Goal: Task Accomplishment & Management: Manage account settings

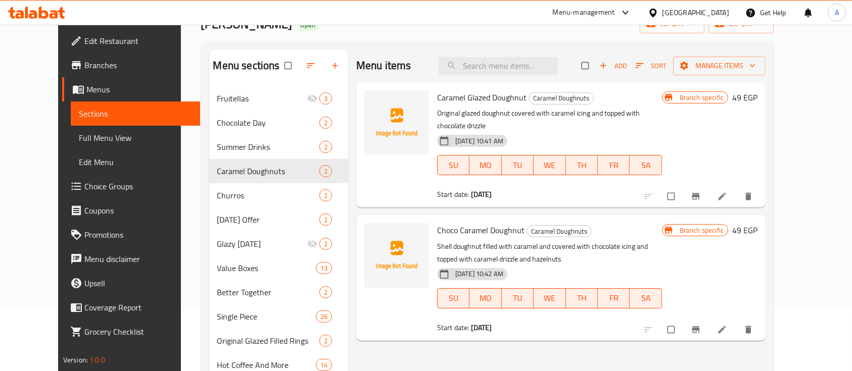
scroll to position [134, 0]
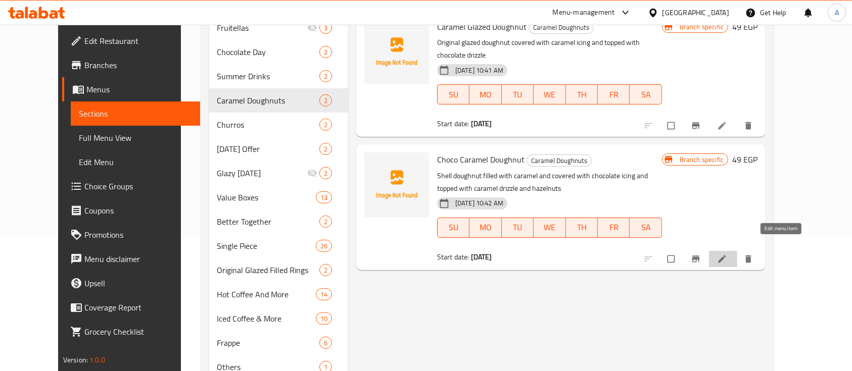
click at [726, 255] on icon at bounding box center [723, 259] width 8 height 8
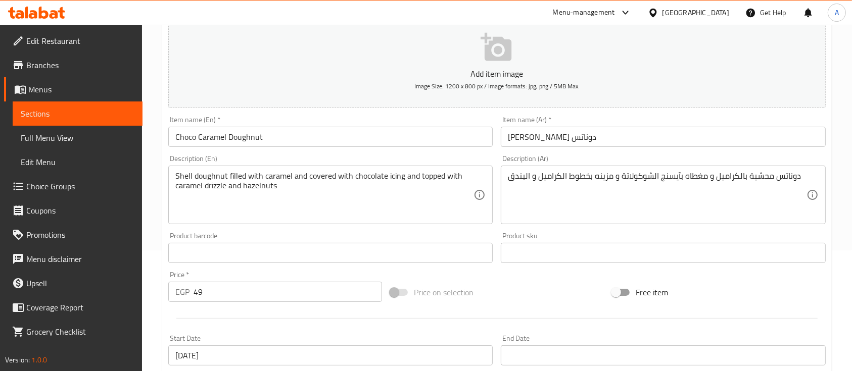
scroll to position [269, 0]
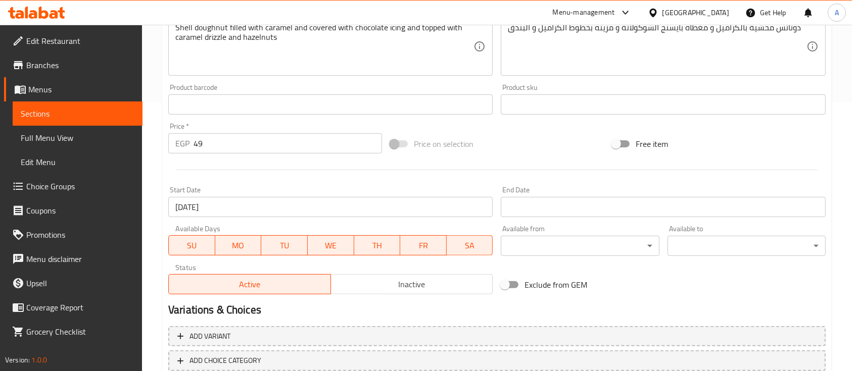
click at [197, 145] on input "49" at bounding box center [288, 143] width 188 height 20
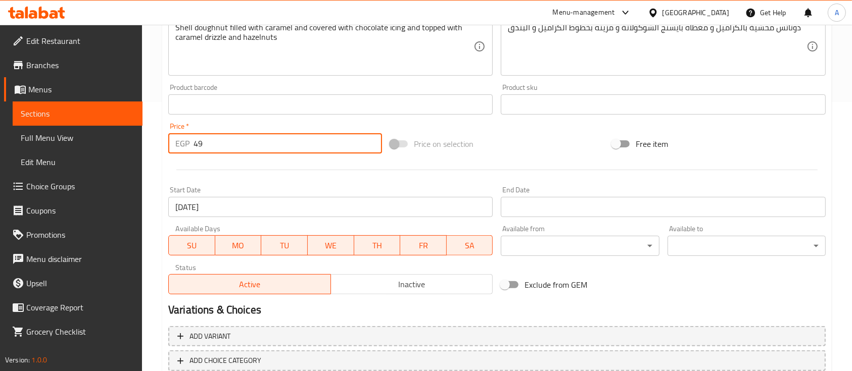
click at [196, 145] on input "49" at bounding box center [288, 143] width 188 height 20
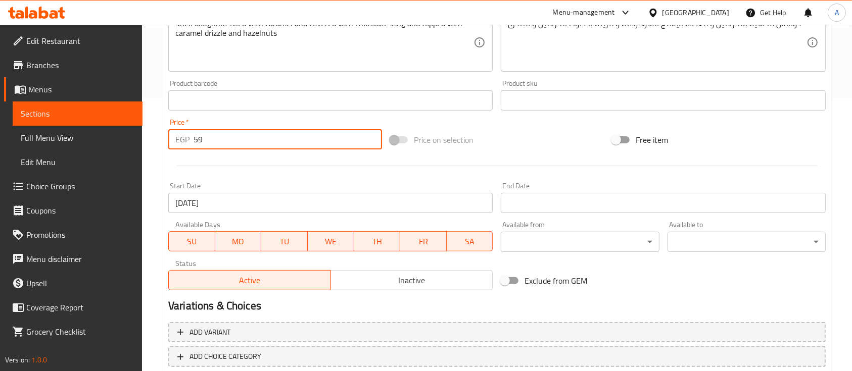
scroll to position [335, 0]
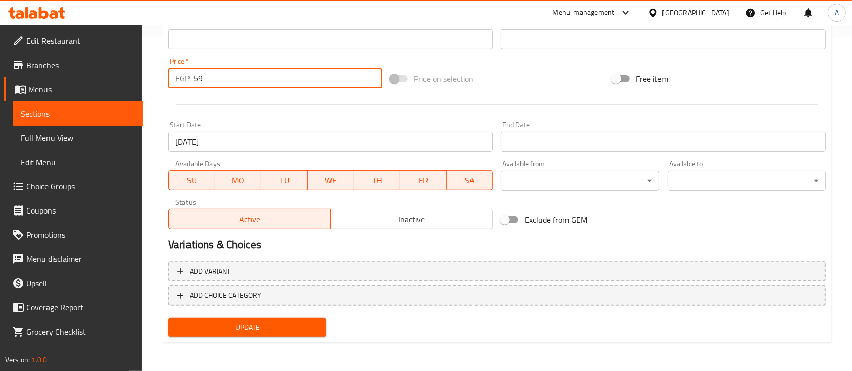
type input "59"
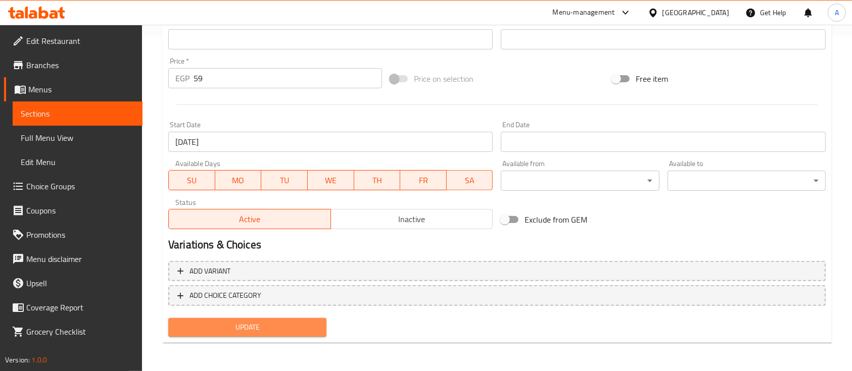
click at [298, 329] on span "Update" at bounding box center [247, 327] width 142 height 13
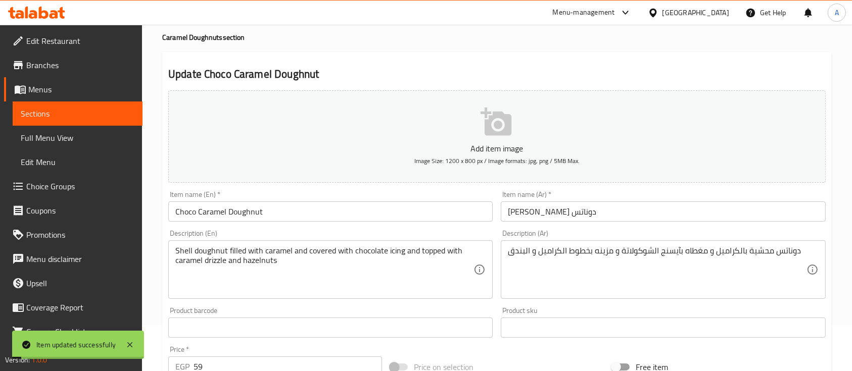
scroll to position [0, 0]
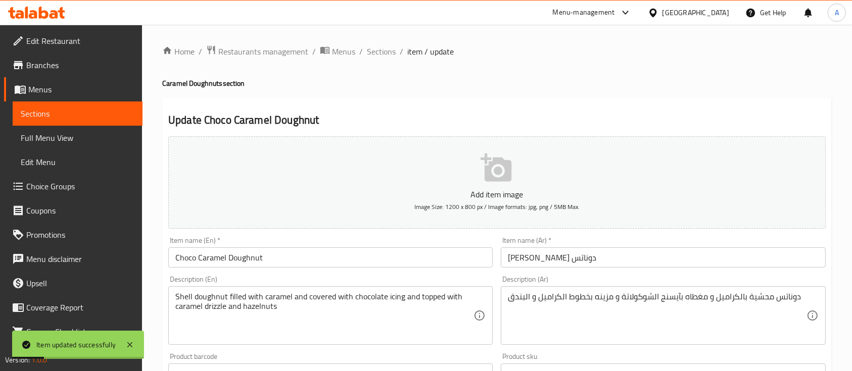
click at [496, 165] on icon "button" at bounding box center [497, 168] width 32 height 32
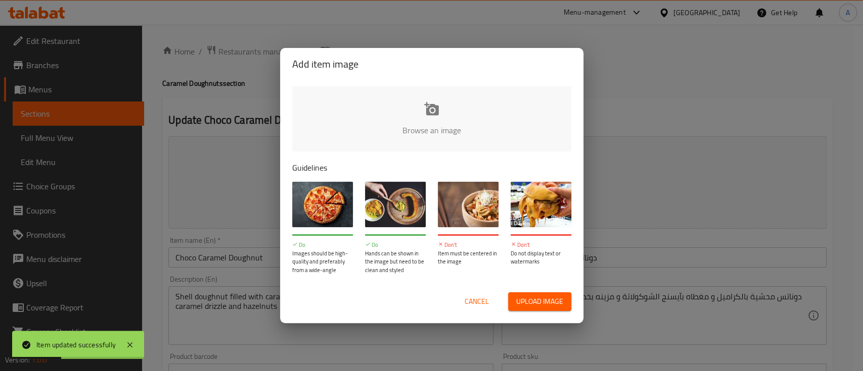
click at [430, 110] on input "file" at bounding box center [773, 133] width 962 height 94
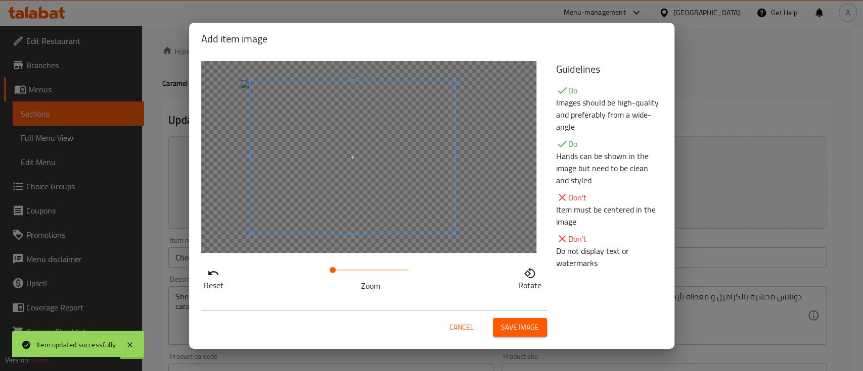
click at [388, 175] on span at bounding box center [352, 157] width 205 height 154
click at [517, 324] on span "Save image" at bounding box center [520, 327] width 38 height 13
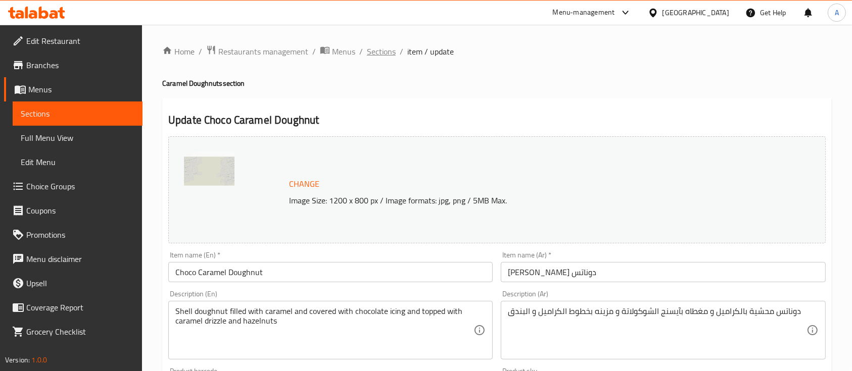
click at [384, 51] on span "Sections" at bounding box center [381, 51] width 29 height 12
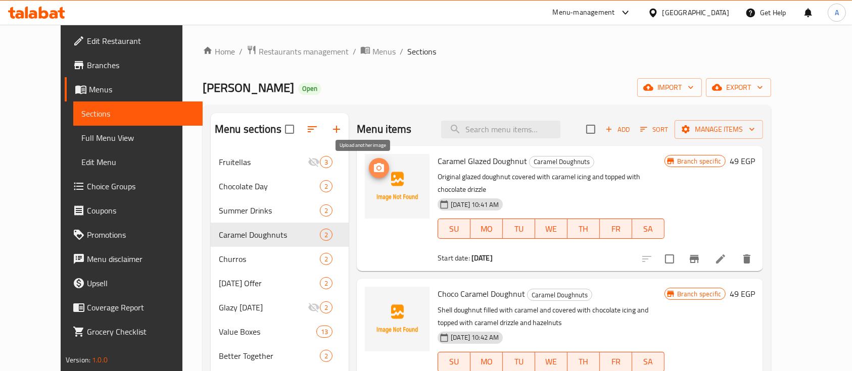
click at [373, 164] on icon "upload picture" at bounding box center [379, 168] width 12 height 12
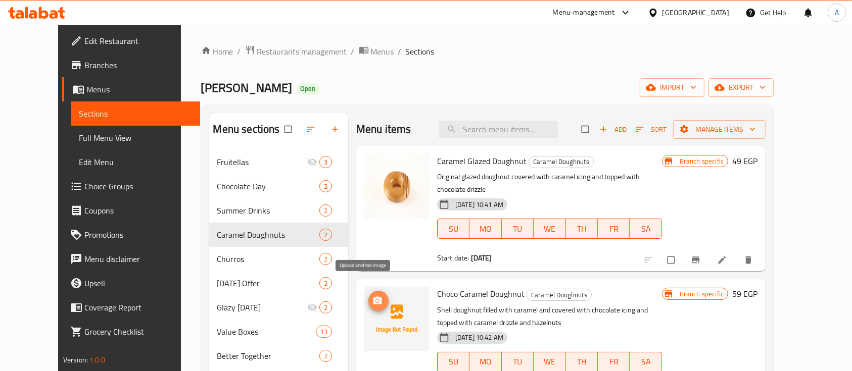
click at [373, 297] on icon "upload picture" at bounding box center [377, 301] width 9 height 8
click at [266, 46] on span "Restaurants management" at bounding box center [302, 51] width 90 height 12
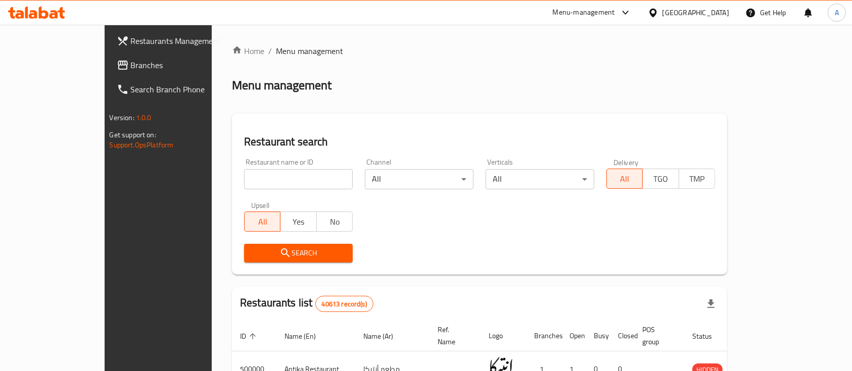
click at [232, 179] on div "Home / Menu management Menu management Restaurant search Restaurant name or ID …" at bounding box center [479, 358] width 495 height 626
click at [244, 179] on input "search" at bounding box center [298, 179] width 109 height 20
type input "ؤخسفش"
click at [244, 172] on input "ؤخسفش" at bounding box center [298, 179] width 109 height 20
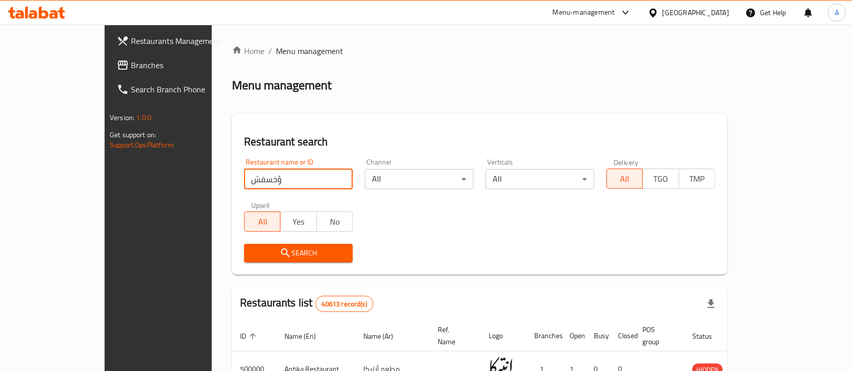
click at [244, 172] on input "ؤخسفش" at bounding box center [298, 179] width 109 height 20
type input "Costa Coffee"
click button "Search" at bounding box center [298, 253] width 109 height 19
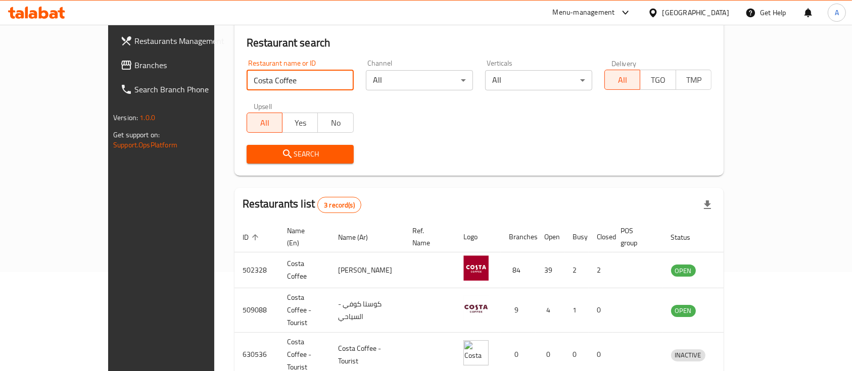
scroll to position [129, 0]
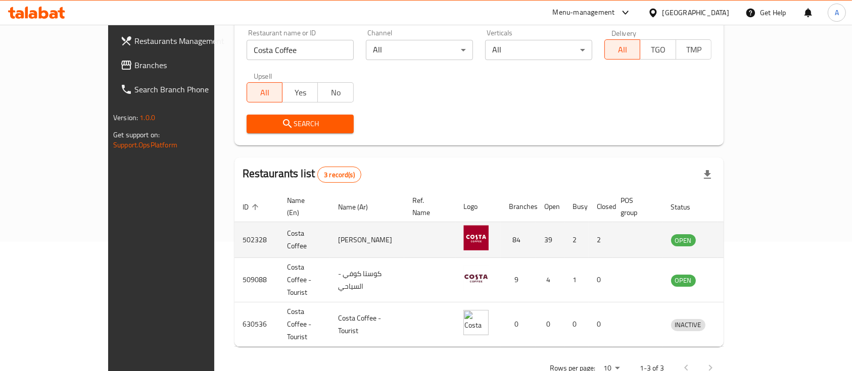
click at [752, 226] on td "enhanced table" at bounding box center [735, 240] width 35 height 36
click at [737, 236] on icon "enhanced table" at bounding box center [731, 240] width 11 height 9
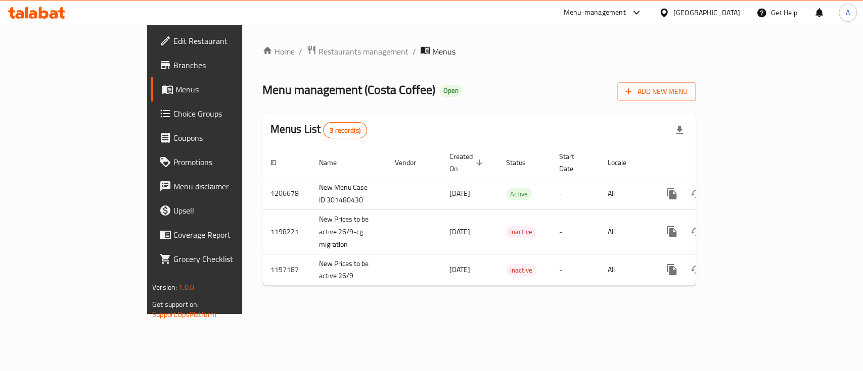
click at [173, 63] on span "Branches" at bounding box center [228, 65] width 110 height 12
